Goal: Information Seeking & Learning: Learn about a topic

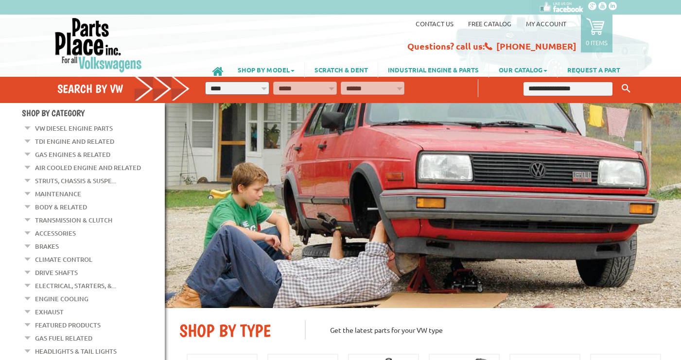
click at [266, 88] on select "**********" at bounding box center [237, 88] width 64 height 13
select select "*********"
click at [205, 82] on select "**********" at bounding box center [237, 88] width 64 height 13
click at [330, 88] on select "**********" at bounding box center [305, 88] width 64 height 13
select select "*********"
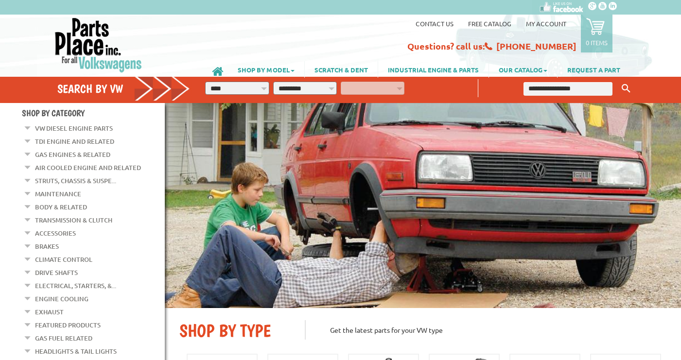
click at [273, 82] on select "**********" at bounding box center [305, 88] width 64 height 13
click at [399, 85] on select "**********" at bounding box center [373, 88] width 64 height 13
select select "*********"
click at [341, 82] on select "**********" at bounding box center [373, 88] width 64 height 13
click at [535, 86] on input "text" at bounding box center [568, 89] width 89 height 14
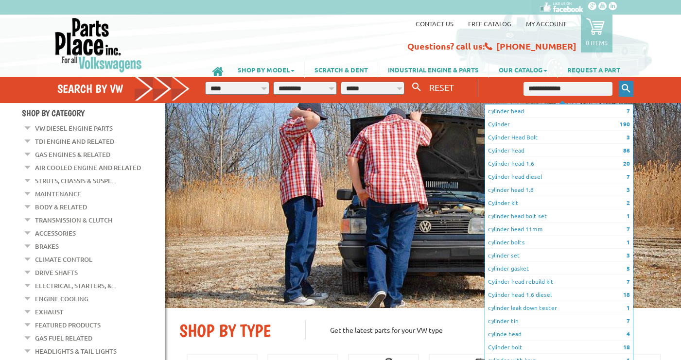
type input "**********"
click at [626, 88] on icon "Keyword Search" at bounding box center [626, 88] width 9 height 9
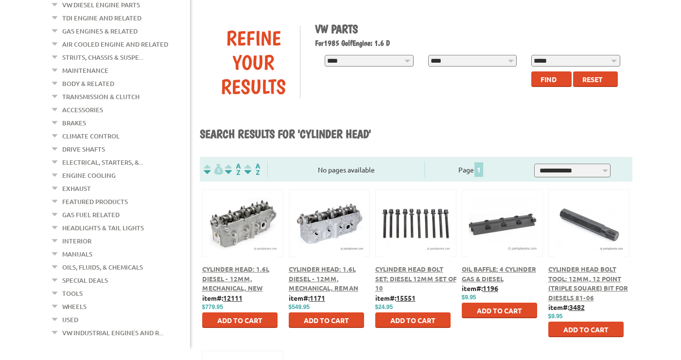
scroll to position [146, 0]
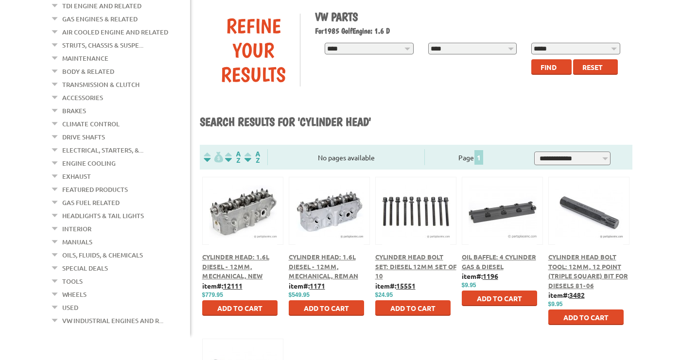
click at [310, 266] on span "Cylinder Head: 1.6L Diesel - 12mm, Mechanical, Reman" at bounding box center [324, 266] width 70 height 27
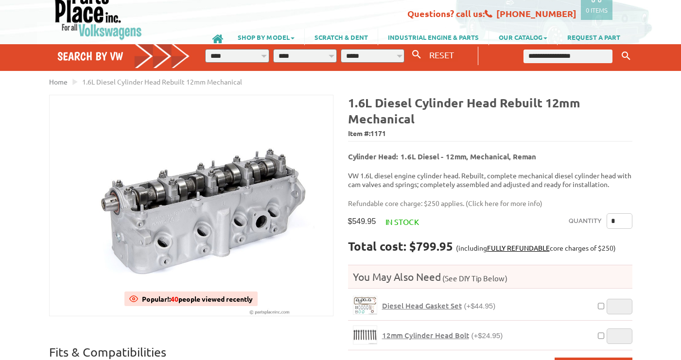
scroll to position [97, 0]
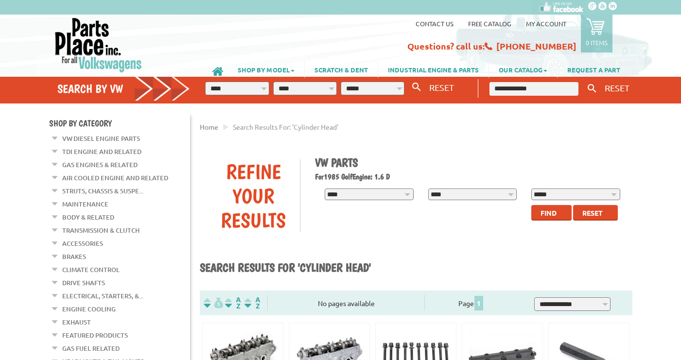
scroll to position [146, 0]
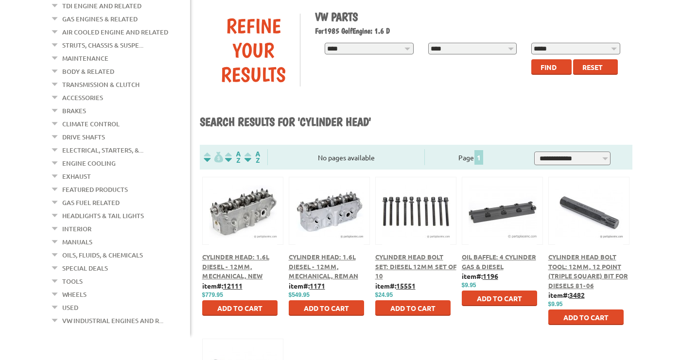
click at [238, 219] on div at bounding box center [243, 199] width 80 height 45
click at [237, 254] on span "Cylinder Head: 1.6L Diesel - 12mm, Mechanical, New" at bounding box center [235, 266] width 67 height 27
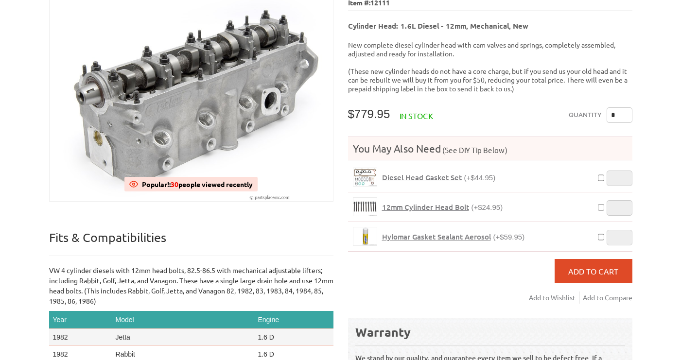
scroll to position [146, 0]
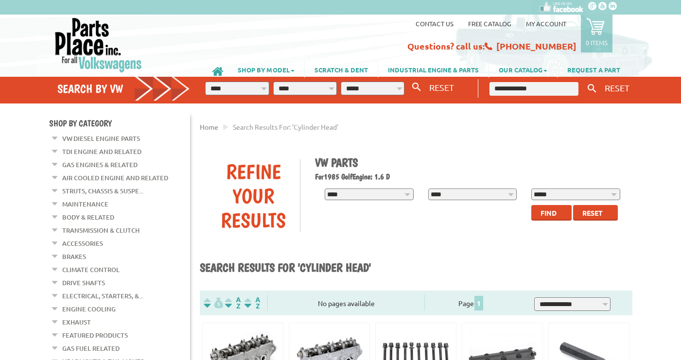
scroll to position [146, 0]
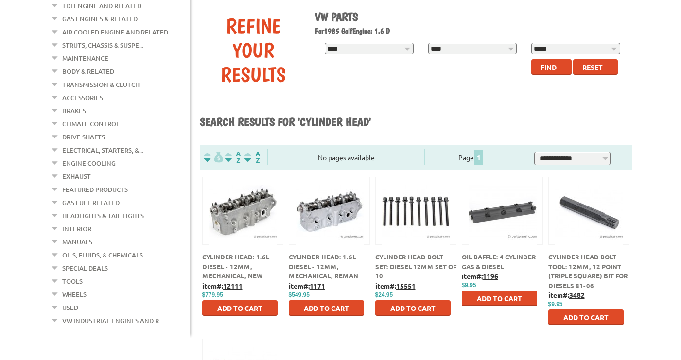
click at [320, 271] on div "Cylinder Head: 1.6L Diesel - 12mm, Mechanical, Reman" at bounding box center [330, 266] width 82 height 29
click at [320, 264] on span "Cylinder Head: 1.6L Diesel - 12mm, Mechanical, Reman" at bounding box center [324, 266] width 70 height 27
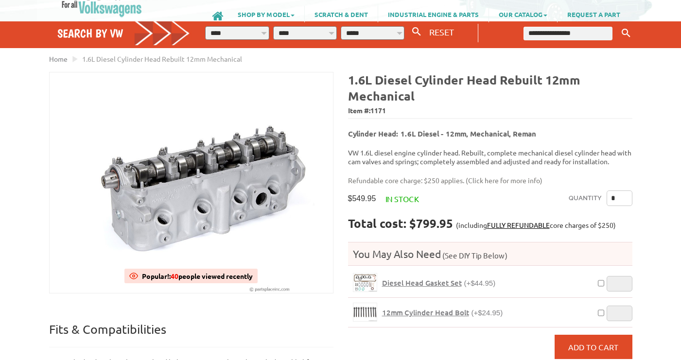
scroll to position [49, 0]
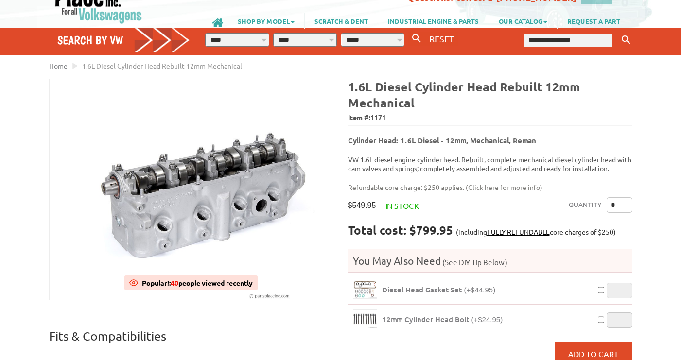
click at [519, 227] on link "FULLY REFUNDABLE" at bounding box center [518, 231] width 63 height 9
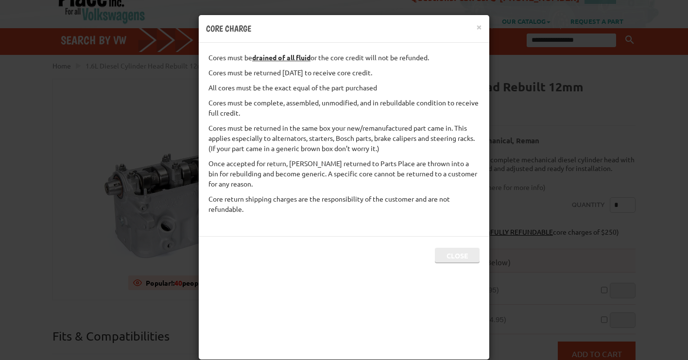
click at [454, 255] on button "Close" at bounding box center [457, 256] width 45 height 16
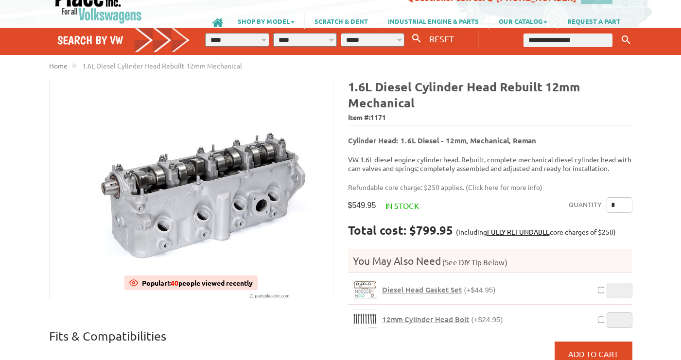
click at [667, 234] on div "VW Diesel Engine Parts Diesel Cylinder Heads and Parts Diesel Timing Belts, Ten…" at bounding box center [340, 335] width 681 height 769
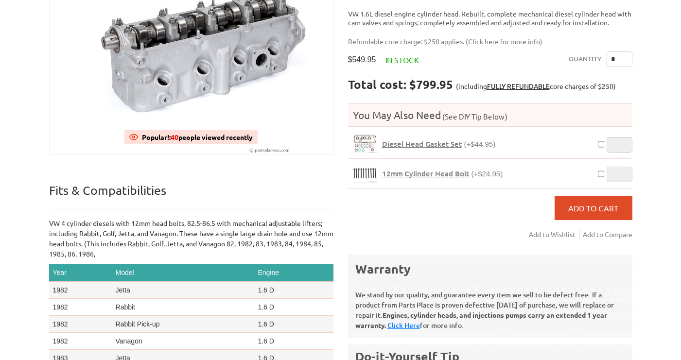
scroll to position [146, 0]
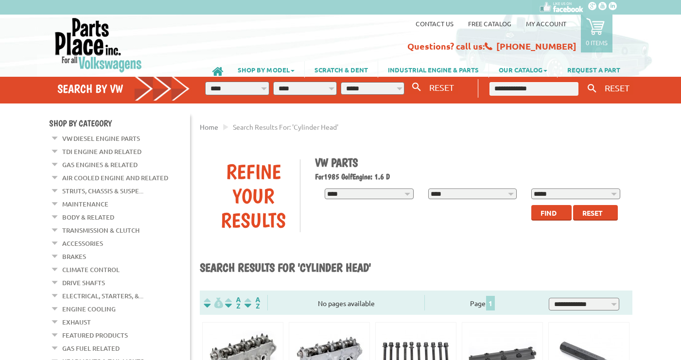
scroll to position [146, 0]
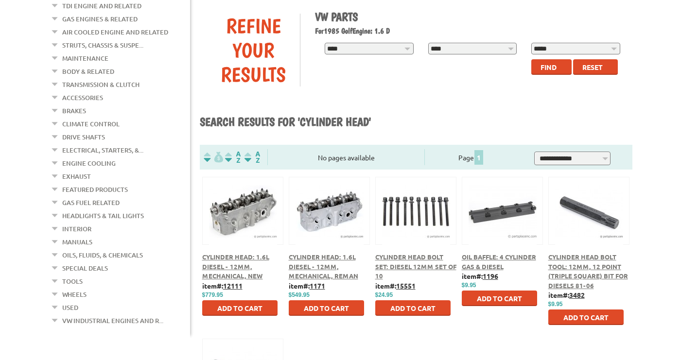
click at [214, 276] on span "Cylinder Head: 1.6L Diesel - 12mm, Mechanical, New" at bounding box center [235, 266] width 67 height 27
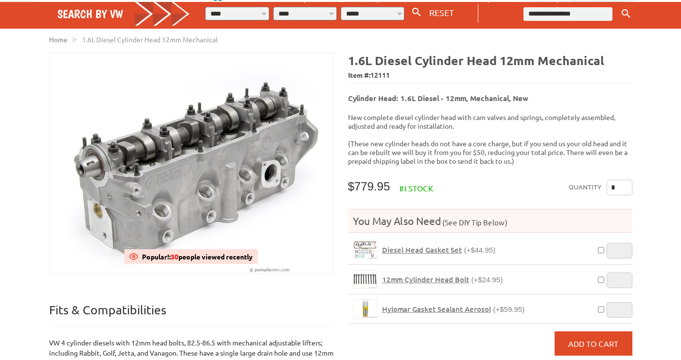
scroll to position [49, 0]
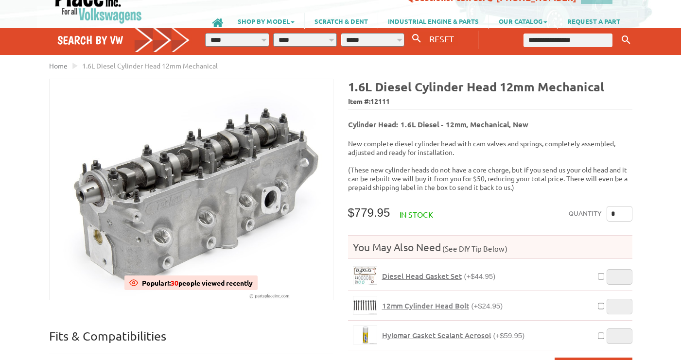
click at [550, 34] on input "text" at bounding box center [568, 41] width 89 height 14
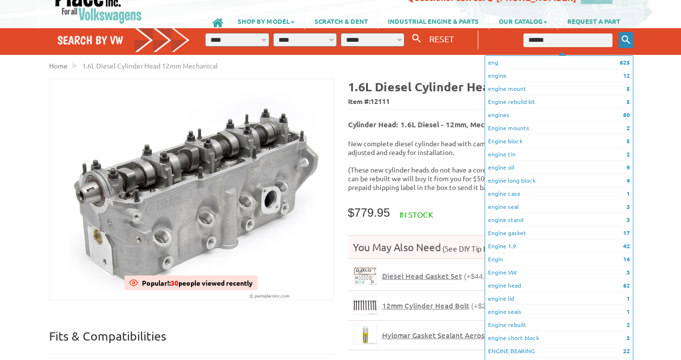
type input "******"
click at [625, 43] on icon "Keyword Search" at bounding box center [626, 39] width 9 height 9
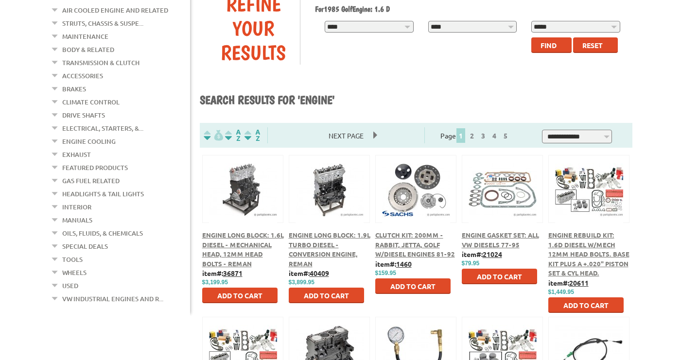
scroll to position [194, 0]
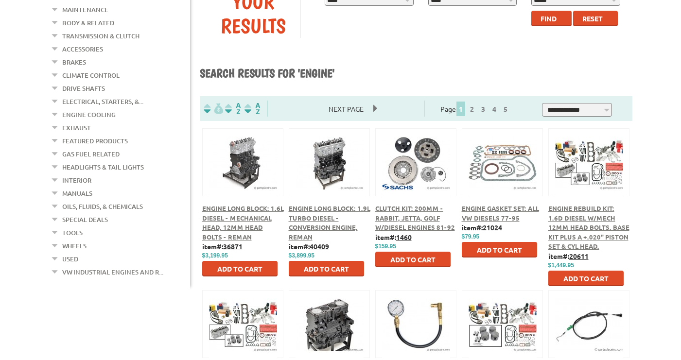
click at [315, 223] on div "Engine Long Block: 1.9L Turbo Diesel - Conversion Engine, Reman" at bounding box center [330, 223] width 82 height 38
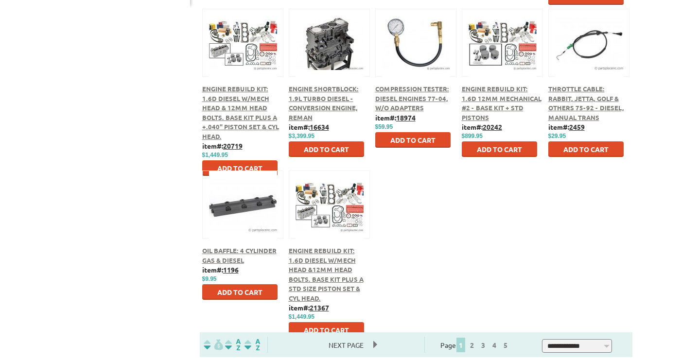
scroll to position [486, 0]
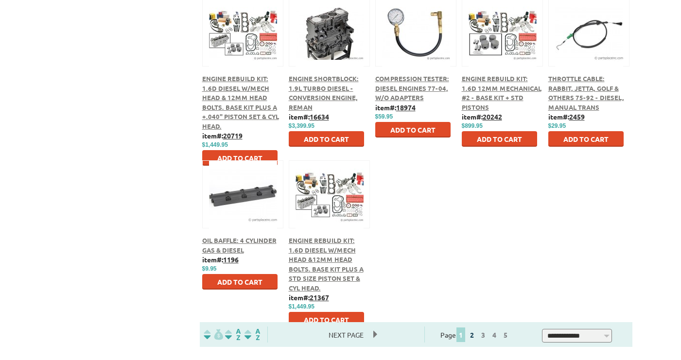
click at [476, 336] on link "2" at bounding box center [472, 335] width 9 height 9
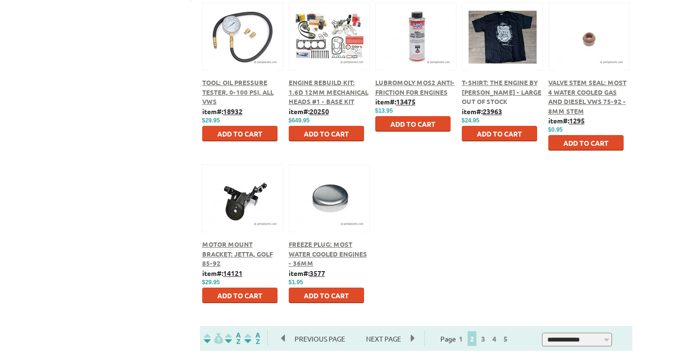
scroll to position [486, 0]
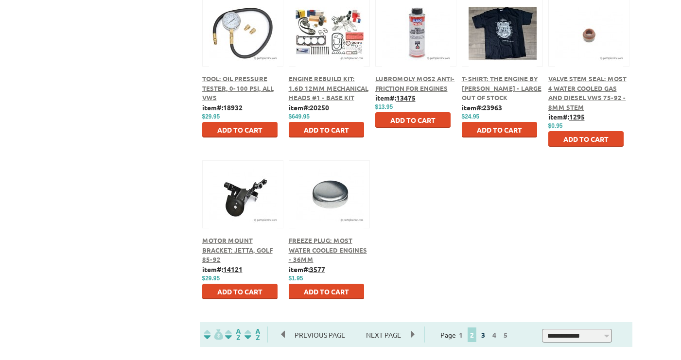
click at [488, 333] on link "3" at bounding box center [483, 335] width 9 height 9
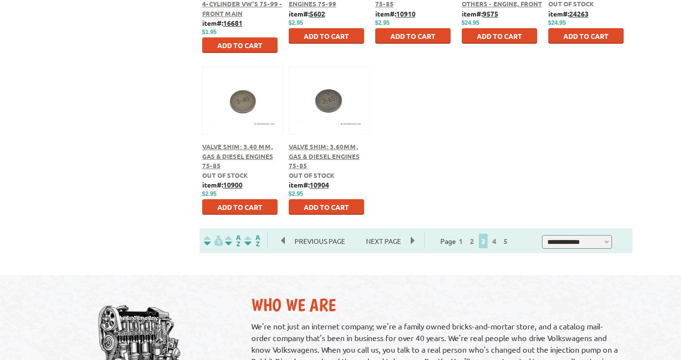
scroll to position [583, 0]
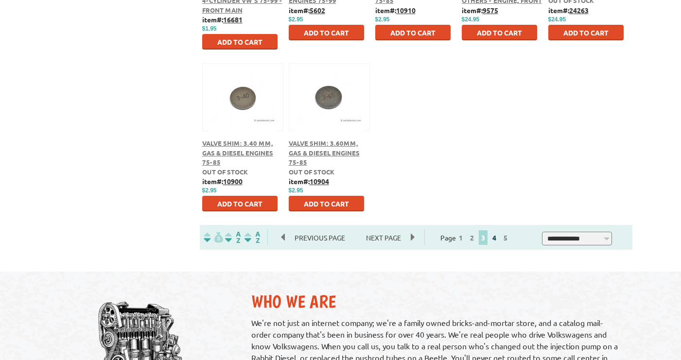
click at [499, 241] on link "4" at bounding box center [494, 237] width 9 height 9
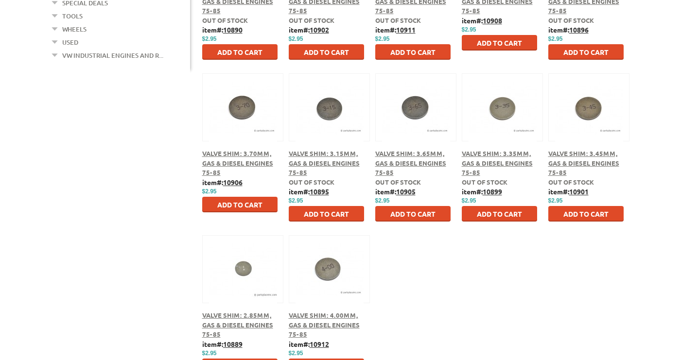
scroll to position [486, 0]
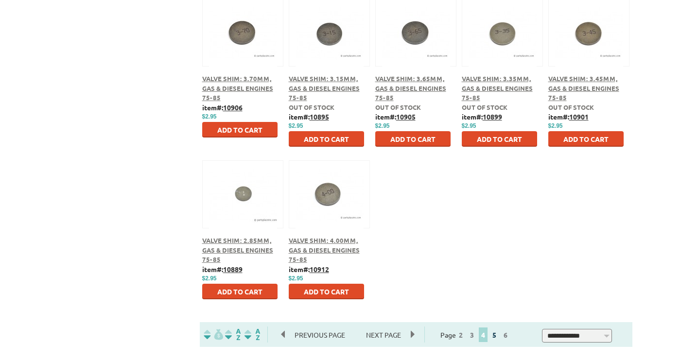
click at [499, 334] on link "5" at bounding box center [494, 335] width 9 height 9
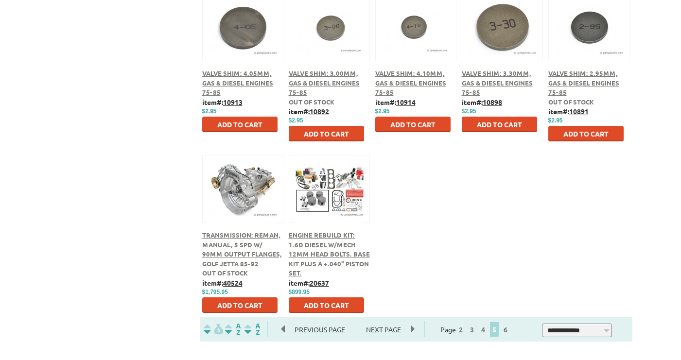
scroll to position [535, 0]
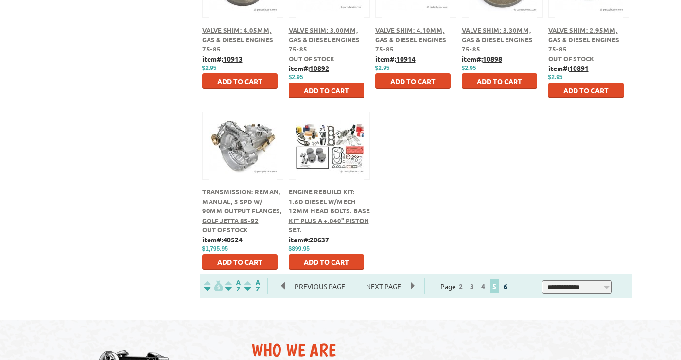
click at [510, 287] on link "6" at bounding box center [505, 286] width 9 height 9
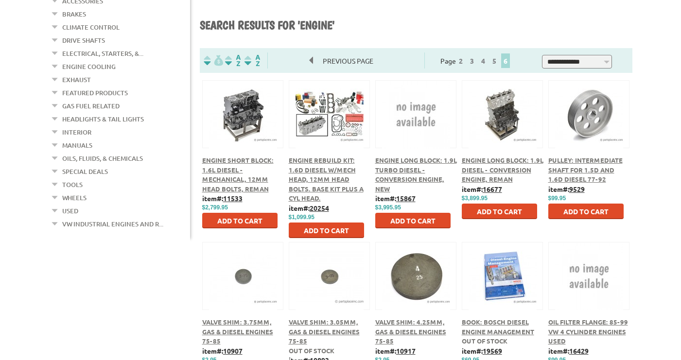
scroll to position [243, 0]
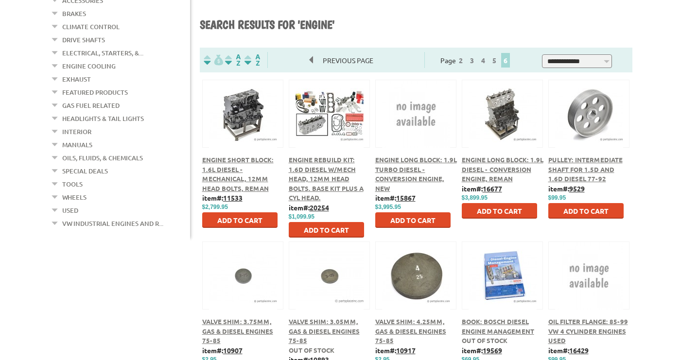
click at [486, 170] on span "Engine Long Block: 1.9L Diesel - Conversion Engine, Reman" at bounding box center [503, 169] width 82 height 27
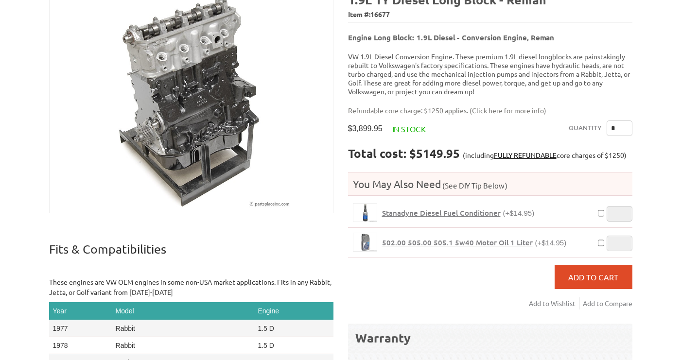
scroll to position [146, 0]
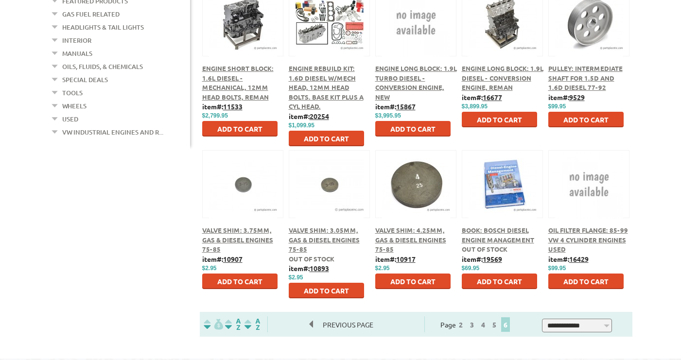
scroll to position [340, 0]
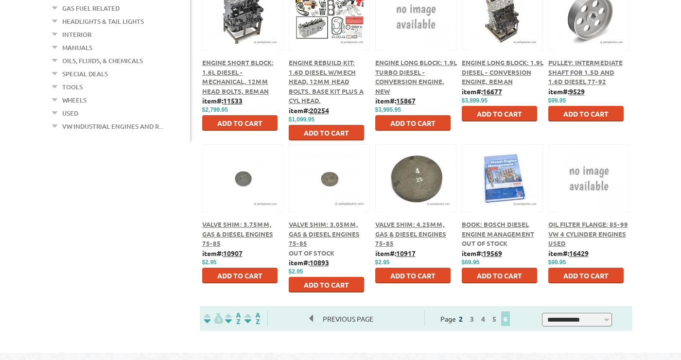
click at [465, 319] on link "2" at bounding box center [460, 318] width 9 height 9
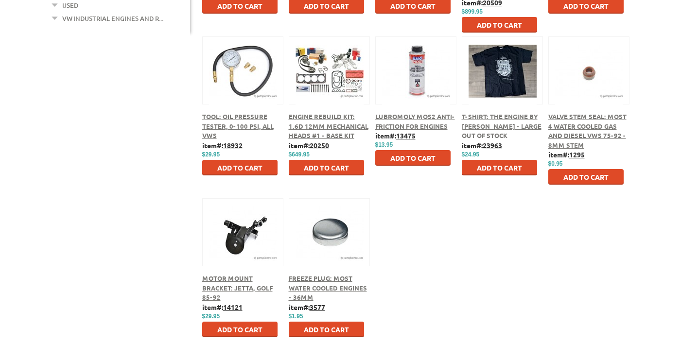
scroll to position [486, 0]
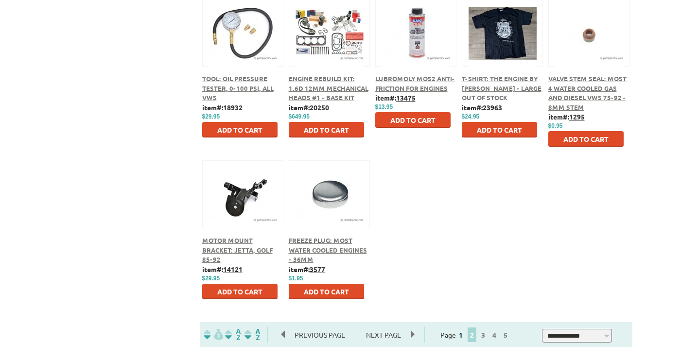
click at [465, 335] on link "1" at bounding box center [460, 335] width 9 height 9
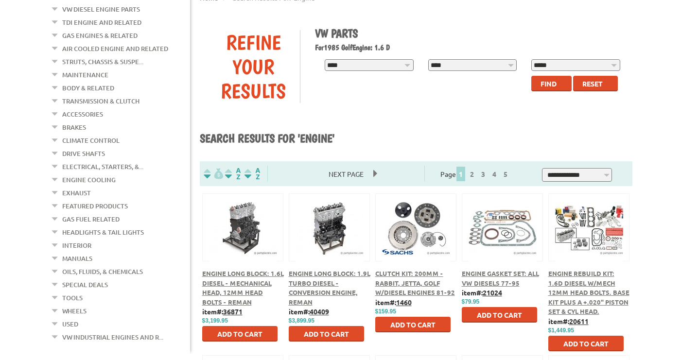
scroll to position [146, 0]
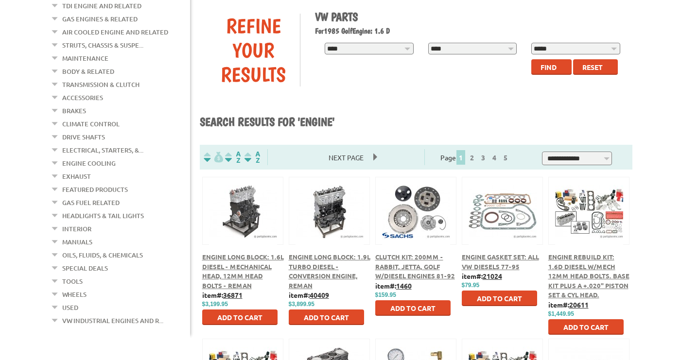
click at [232, 262] on div "Engine Long Block: 1.6L Diesel - Mechanical Head, 12mm Head Bolts - Reman" at bounding box center [243, 271] width 82 height 38
click at [232, 254] on span "Engine Long Block: 1.6L Diesel - Mechanical Head, 12mm Head Bolts - Reman" at bounding box center [243, 271] width 82 height 37
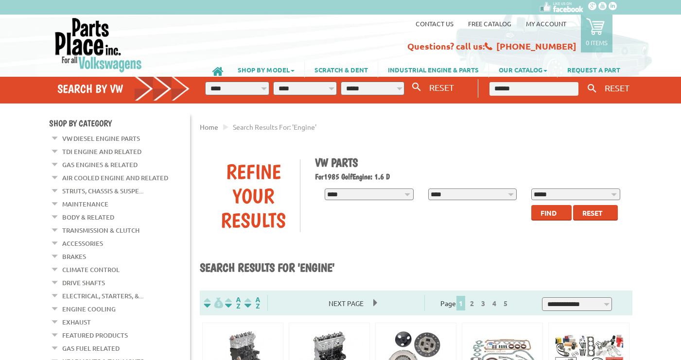
scroll to position [146, 0]
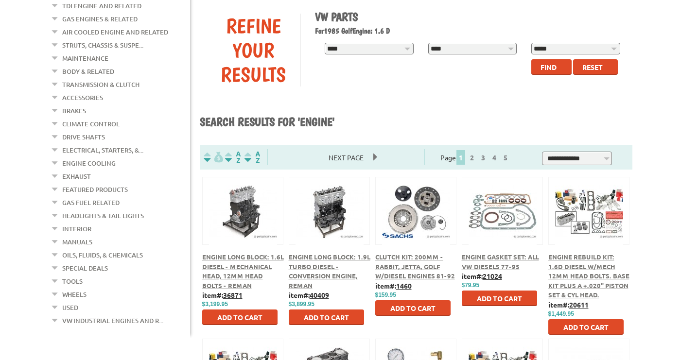
click at [338, 278] on span "Engine Long Block: 1.9L Turbo Diesel - Conversion Engine, Reman" at bounding box center [330, 271] width 82 height 37
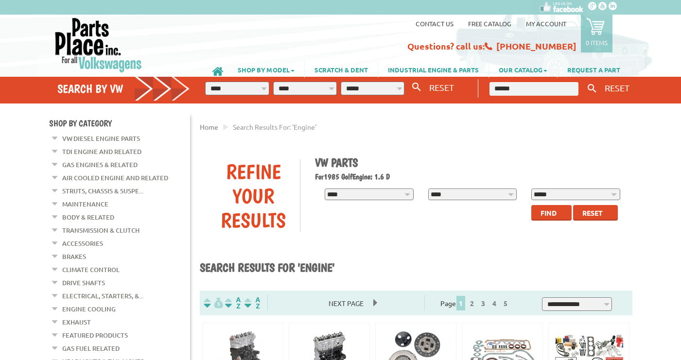
scroll to position [146, 0]
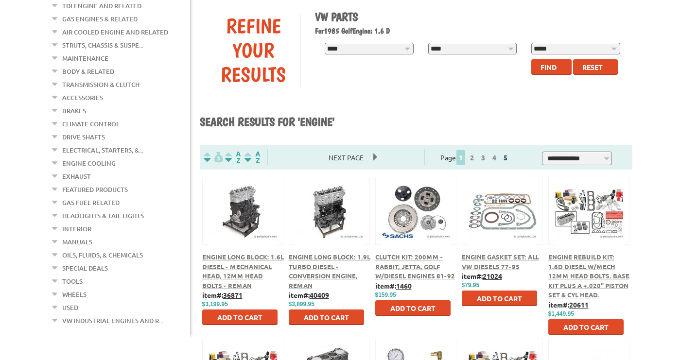
click at [510, 162] on link "5" at bounding box center [505, 157] width 9 height 9
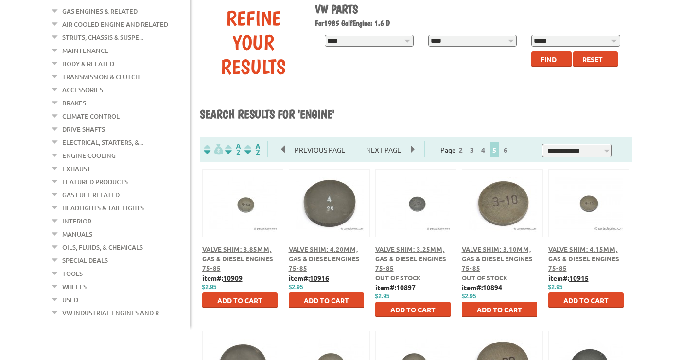
scroll to position [146, 0]
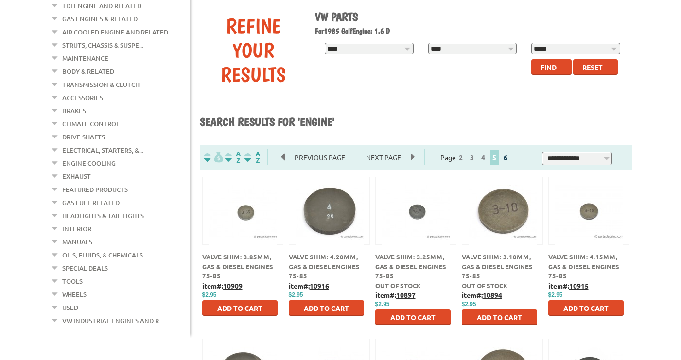
click at [510, 157] on link "6" at bounding box center [505, 157] width 9 height 9
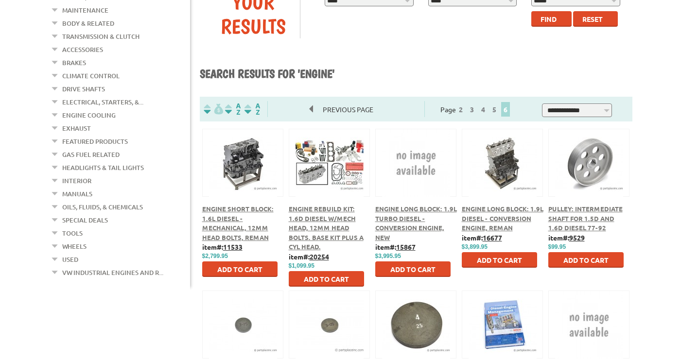
scroll to position [194, 0]
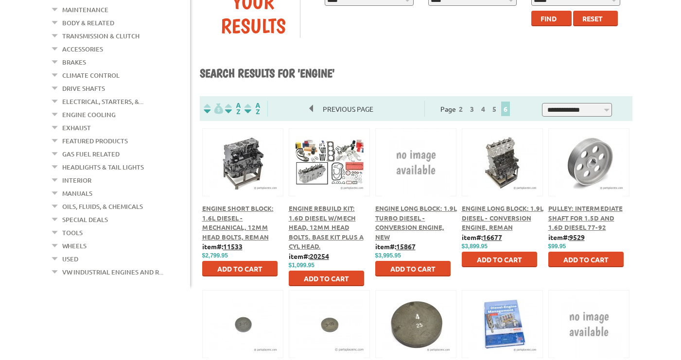
click at [506, 220] on span "Engine Long Block: 1.9L Diesel - Conversion Engine, Reman" at bounding box center [503, 217] width 82 height 27
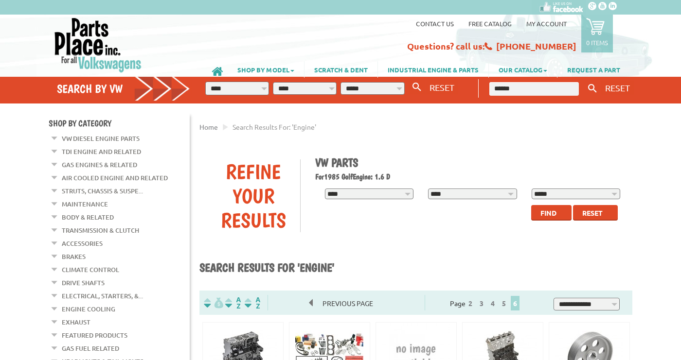
scroll to position [194, 0]
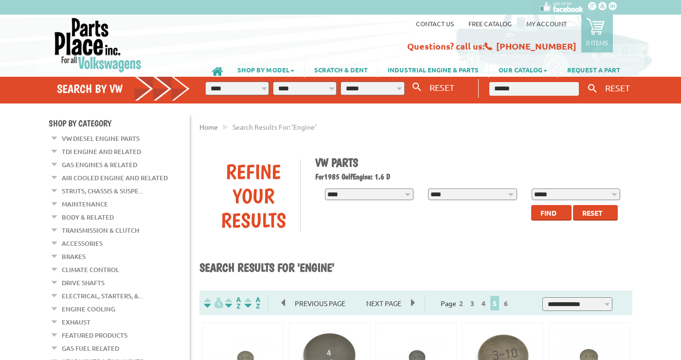
scroll to position [146, 0]
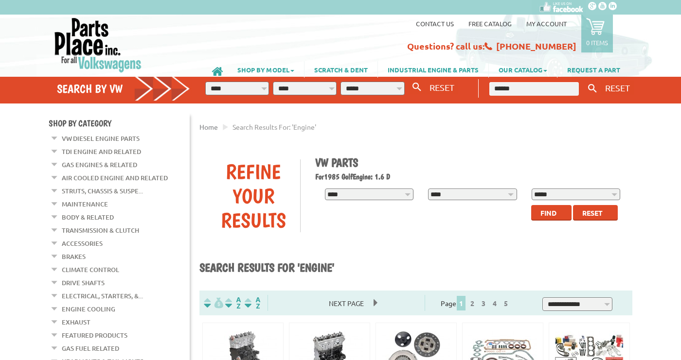
click at [73, 139] on link "VW Diesel Engine Parts" at bounding box center [101, 138] width 78 height 13
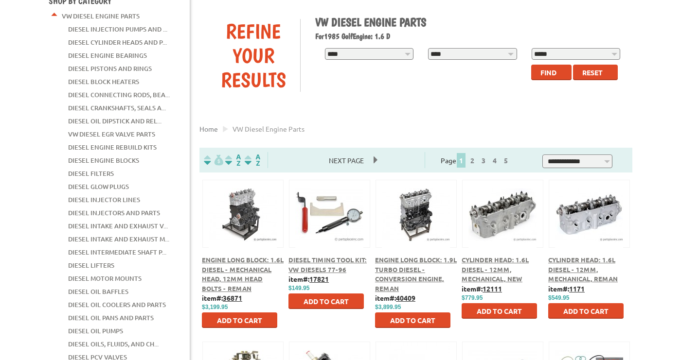
scroll to position [146, 0]
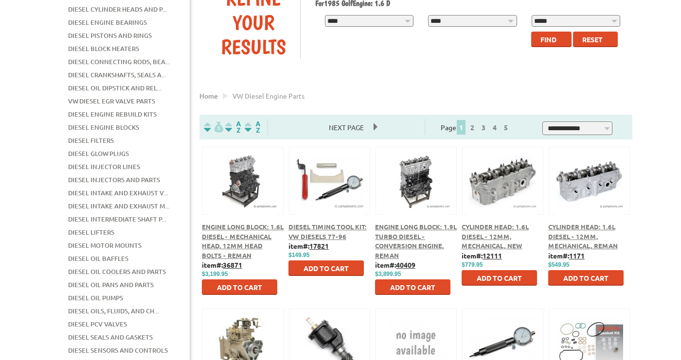
click at [557, 242] on div "Cylinder Head: 1.6L Diesel - 12mm, Mechanical, Reman" at bounding box center [589, 236] width 82 height 29
click at [557, 241] on div "Cylinder Head: 1.6L Diesel - 12mm, Mechanical, Reman" at bounding box center [589, 236] width 82 height 29
click at [563, 226] on span "Cylinder Head: 1.6L Diesel - 12mm, Mechanical, Reman" at bounding box center [583, 236] width 70 height 27
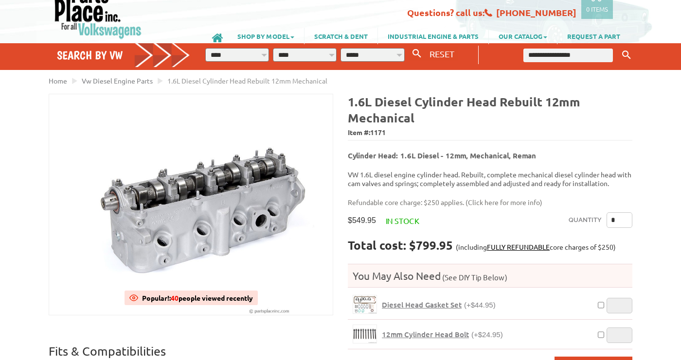
scroll to position [49, 0]
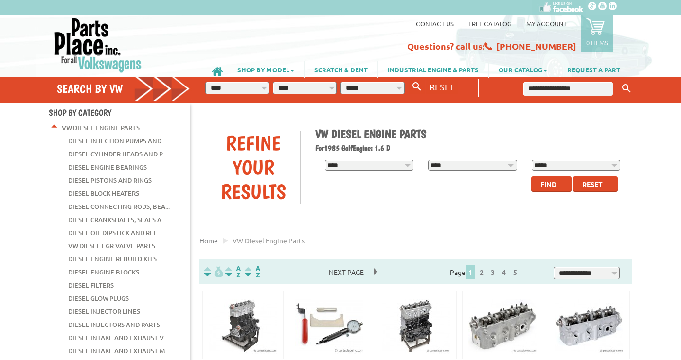
scroll to position [146, 0]
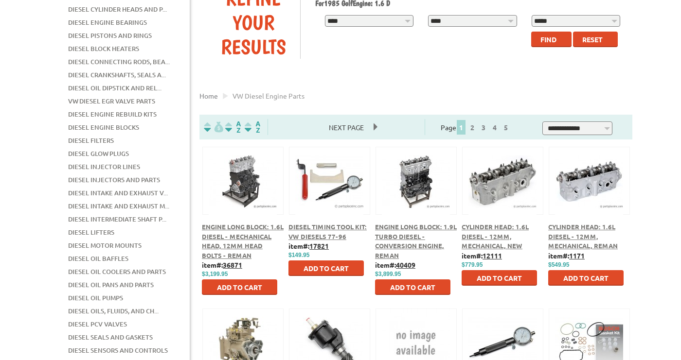
click at [500, 244] on span "Cylinder Head: 1.6L Diesel - 12mm, Mechanical, New" at bounding box center [494, 236] width 67 height 27
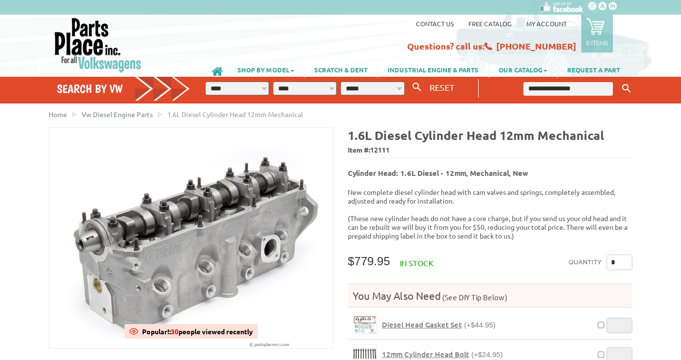
click at [427, 98] on div "**********" at bounding box center [337, 89] width 276 height 24
click at [430, 320] on span "Diesel Head Gasket Set" at bounding box center [422, 325] width 80 height 10
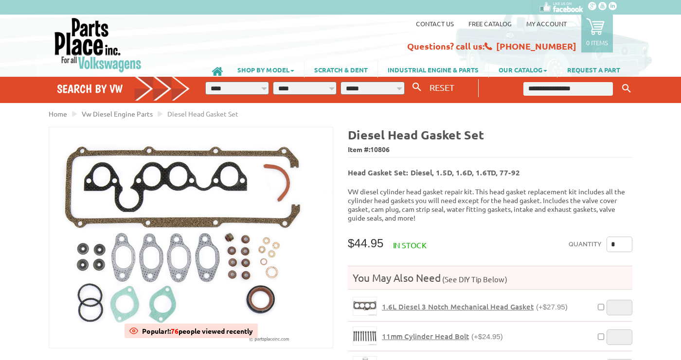
click at [437, 302] on span "1.6L Diesel 3 Notch Mechanical Head Gasket" at bounding box center [458, 307] width 152 height 10
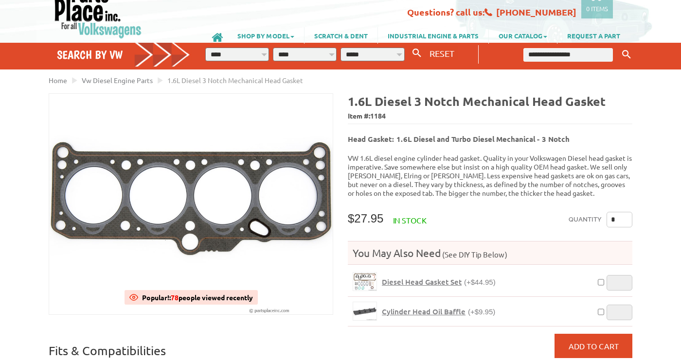
scroll to position [49, 0]
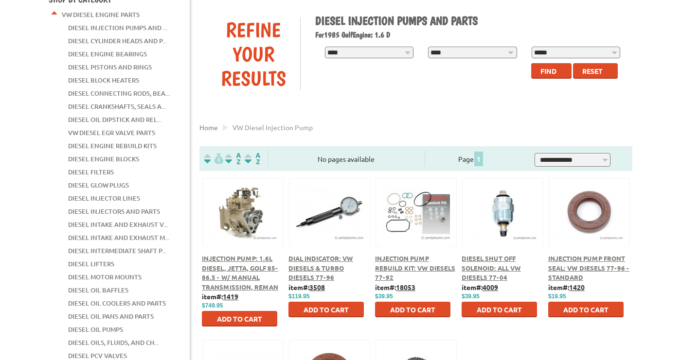
scroll to position [146, 0]
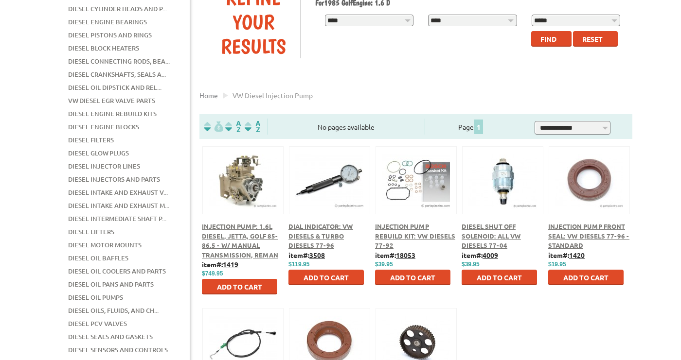
click at [217, 244] on span "Injection Pump: 1.6L Diesel, Jetta, Golf 85-86.5 - w/ Manual Transmission, Reman" at bounding box center [240, 240] width 76 height 37
